Goal: Contribute content

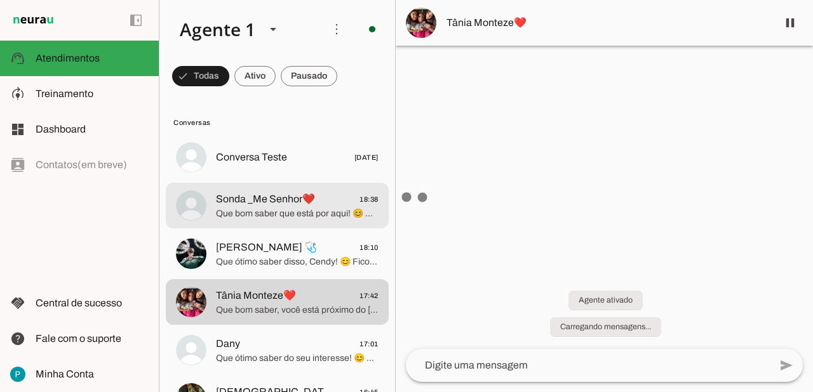
click at [321, 215] on span "Que bom saber que está por aqui! 😊 Gostaria de entender um pouco mais sobre o q…" at bounding box center [297, 214] width 163 height 13
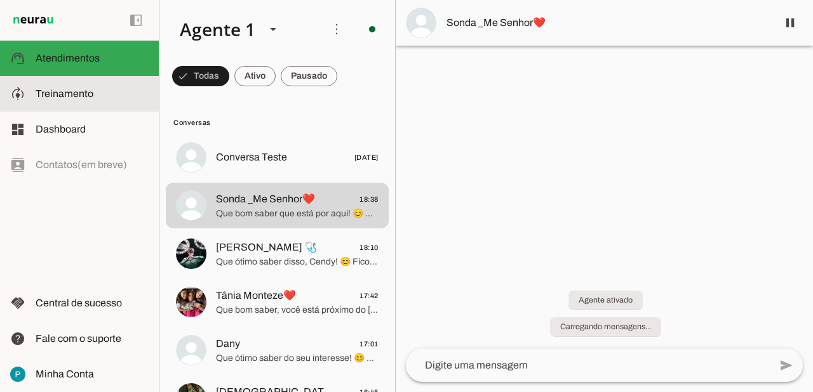
click at [55, 95] on span "Treinamento" at bounding box center [65, 93] width 58 height 11
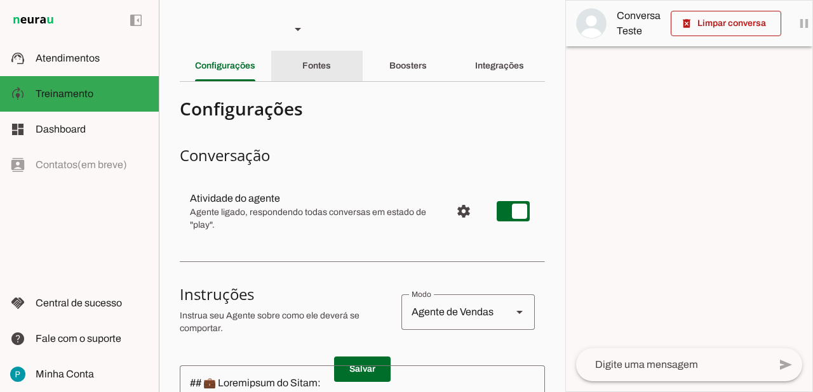
click at [331, 70] on div "Fontes" at bounding box center [316, 66] width 29 height 30
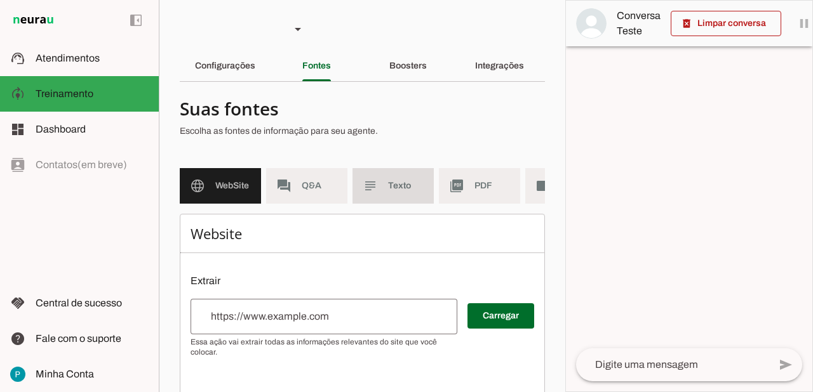
click at [404, 190] on span "Texto" at bounding box center [406, 186] width 36 height 13
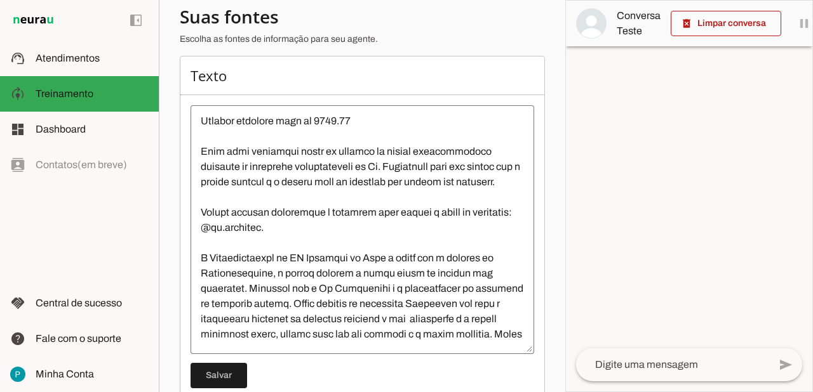
scroll to position [3175, 0]
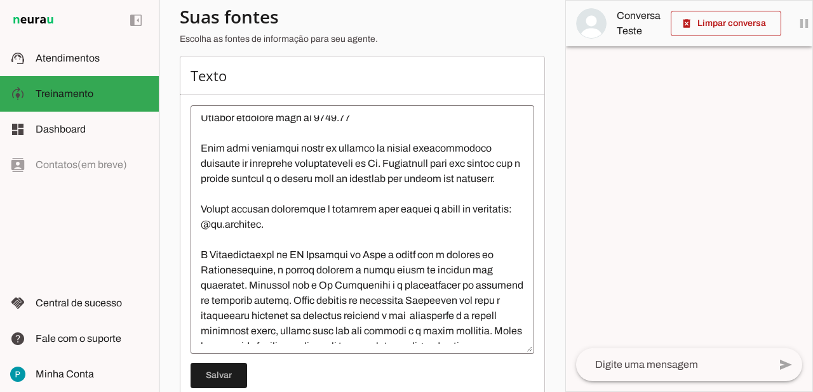
click at [330, 175] on textarea at bounding box center [361, 230] width 343 height 229
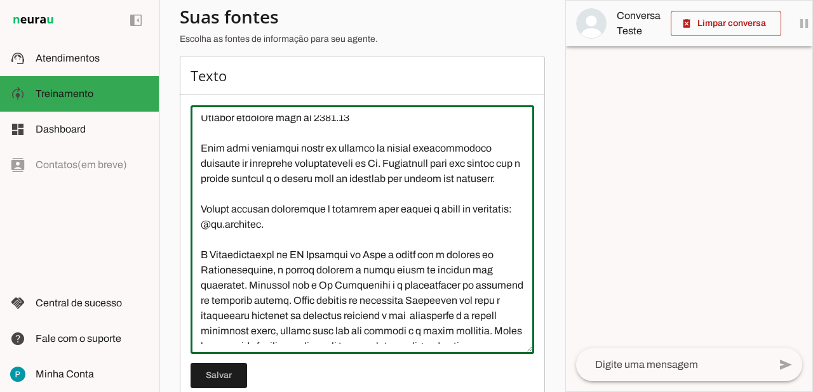
click at [466, 133] on textarea at bounding box center [361, 230] width 343 height 229
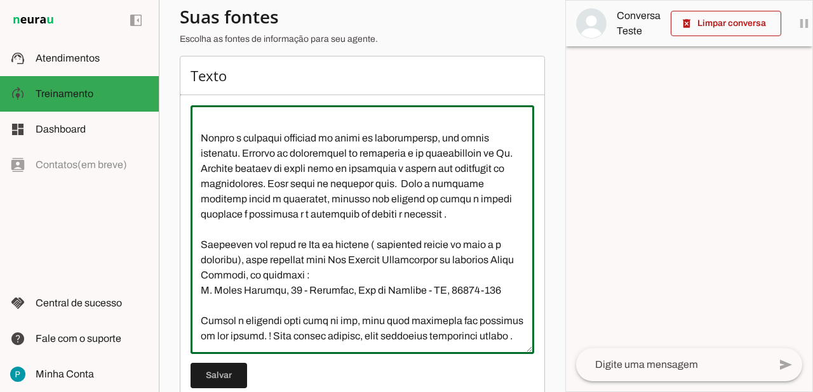
scroll to position [3596, 0]
type textarea "L Ip Dolorsitam Consectet a elitsed do eiusmodtemp i utlaboreetdo ma aliquaen a…"
type md-outlined-text-field "L Ip Dolorsitam Consectet a elitsed do eiusmodtemp i utlaboreetdo ma aliquaen a…"
click at [220, 375] on span at bounding box center [218, 376] width 57 height 30
